Goal: Navigation & Orientation: Find specific page/section

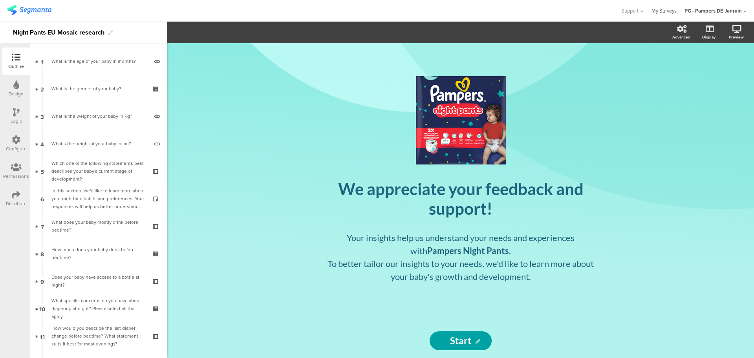
click at [665, 12] on link "My Surveys" at bounding box center [663, 11] width 25 height 22
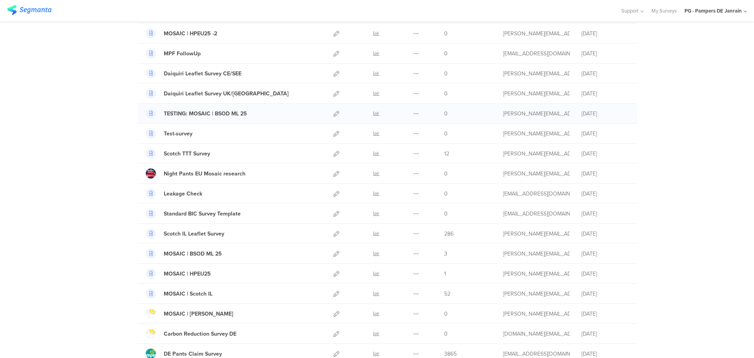
scroll to position [98, 0]
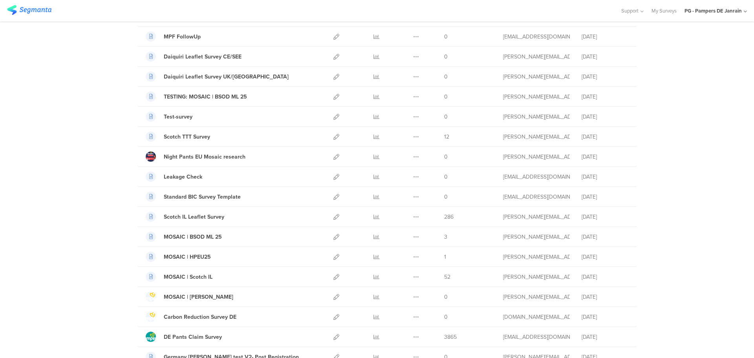
click at [744, 10] on icon at bounding box center [744, 12] width 3 height 6
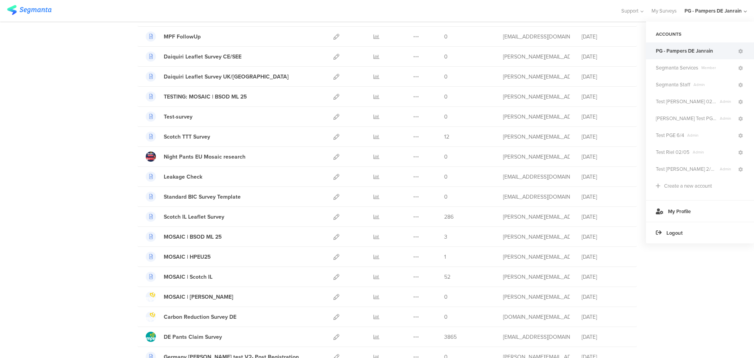
click at [744, 53] on div "PG - Pampers DE Janrain" at bounding box center [700, 50] width 108 height 17
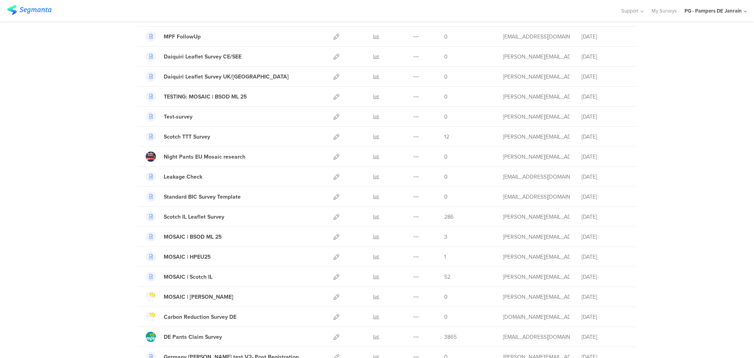
click at [744, 9] on icon at bounding box center [744, 12] width 3 height 6
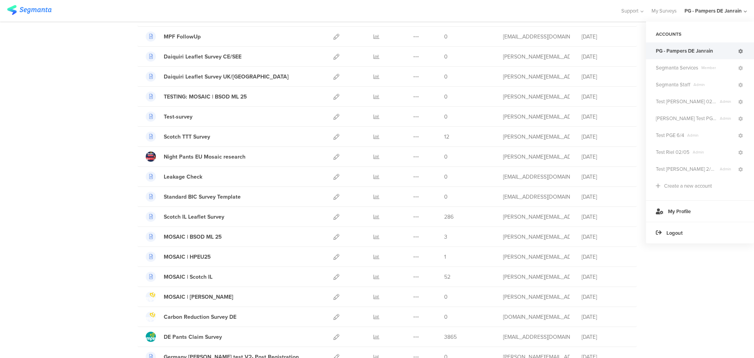
click at [740, 53] on icon at bounding box center [740, 51] width 5 height 5
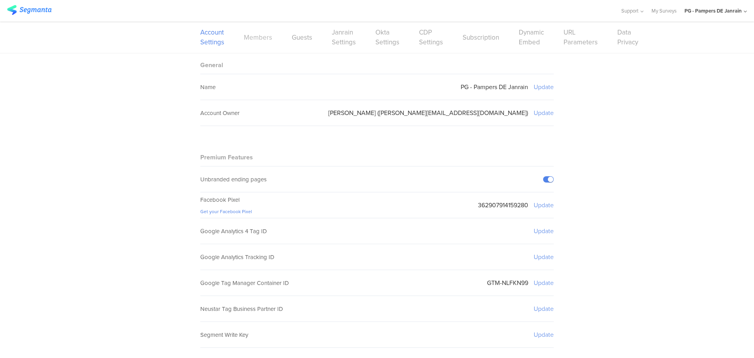
click at [250, 40] on link "Members" at bounding box center [258, 38] width 28 height 10
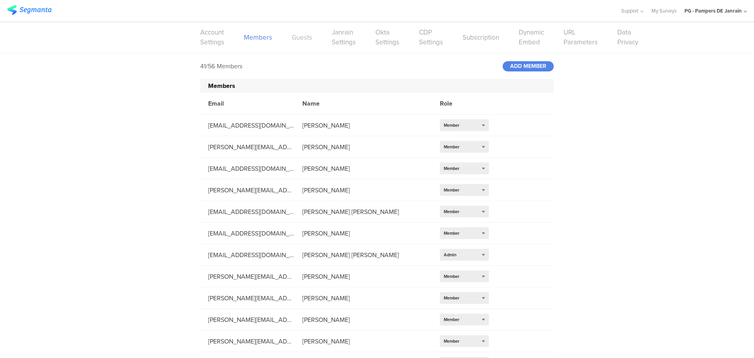
click at [296, 41] on link "Guests" at bounding box center [302, 38] width 20 height 10
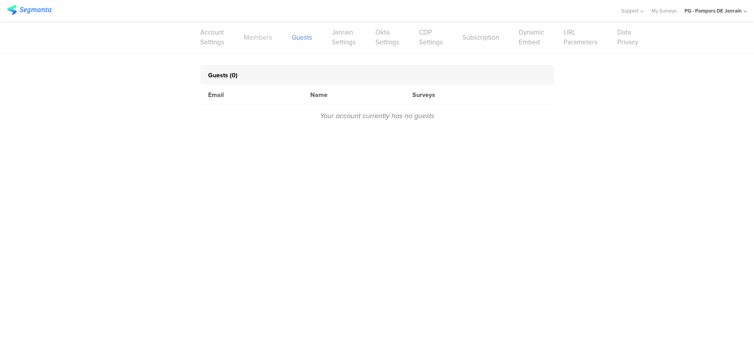
click at [261, 40] on link "Members" at bounding box center [258, 38] width 28 height 10
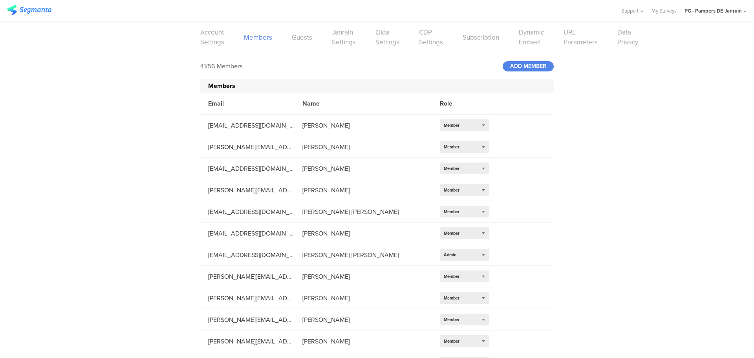
click at [300, 43] on div "Account Settings Members Guests Janrain Settings Okta Settings CDP Settings Sub…" at bounding box center [376, 37] width 353 height 31
click at [299, 40] on link "Guests" at bounding box center [302, 38] width 20 height 10
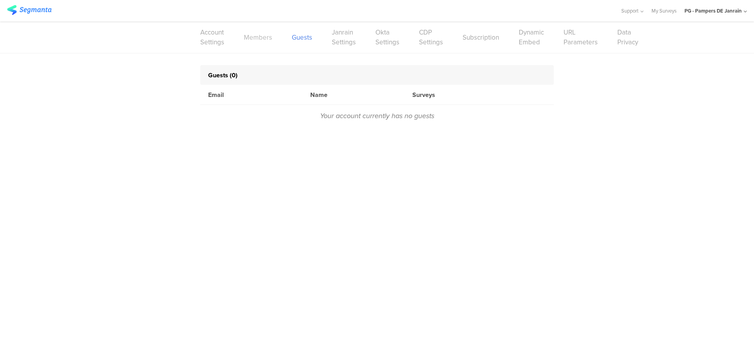
click at [258, 36] on link "Members" at bounding box center [258, 38] width 28 height 10
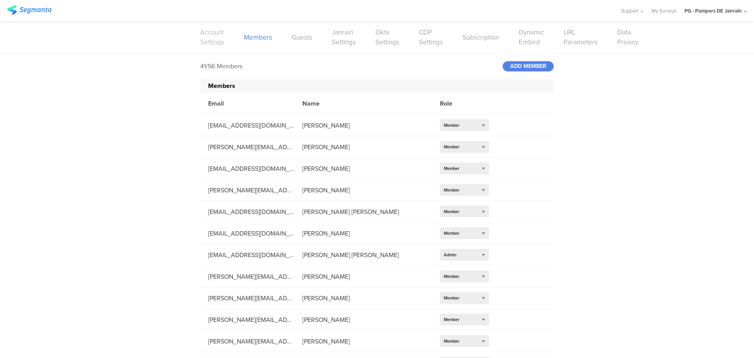
click at [218, 38] on link "Account Settings" at bounding box center [212, 37] width 24 height 20
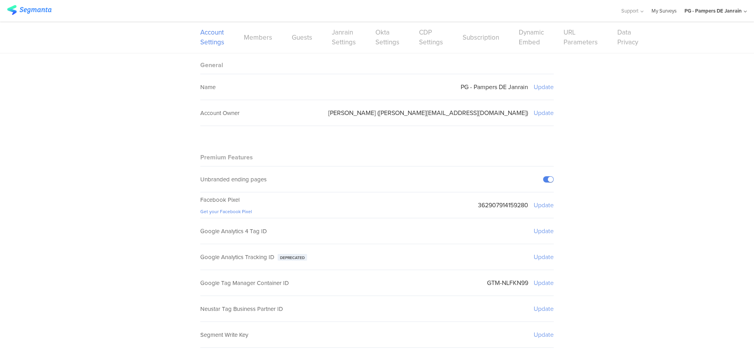
click at [670, 14] on link "My Surveys" at bounding box center [663, 11] width 25 height 22
